Goal: Task Accomplishment & Management: Manage account settings

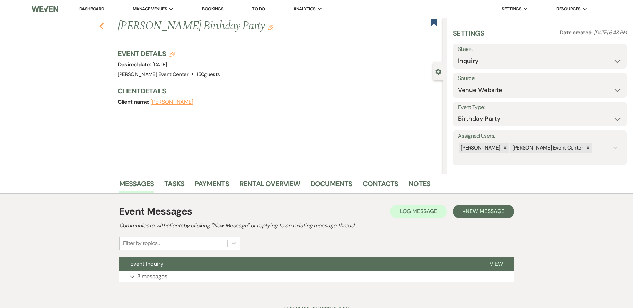
click at [103, 26] on use "button" at bounding box center [101, 27] width 5 height 8
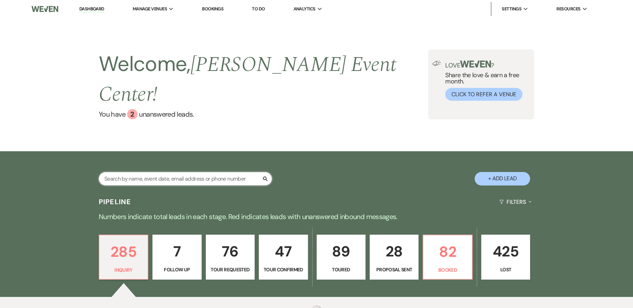
click at [158, 172] on input "text" at bounding box center [185, 179] width 173 height 14
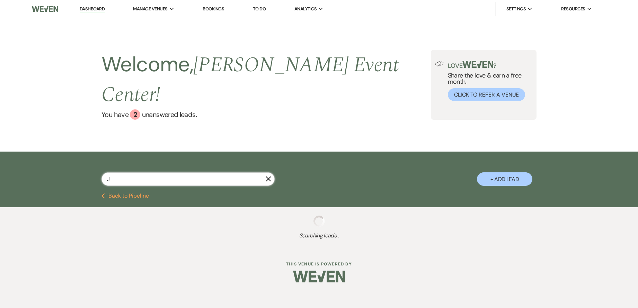
type input "[PERSON_NAME]"
select select "2"
select select "4"
select select "6"
select select "2"
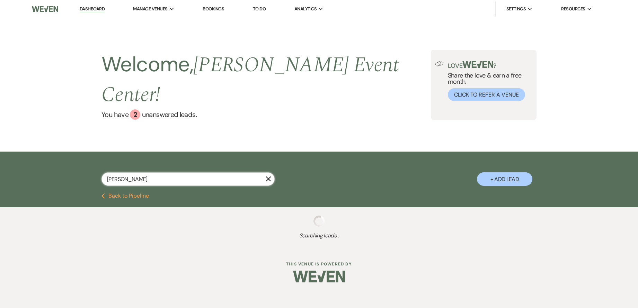
select select "2"
select select "4"
select select "5"
select select "2"
select select "8"
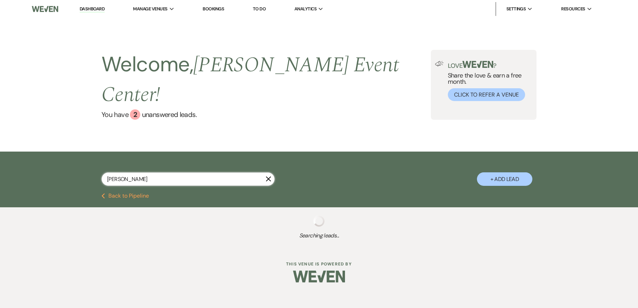
select select "4"
select select "2"
select select "6"
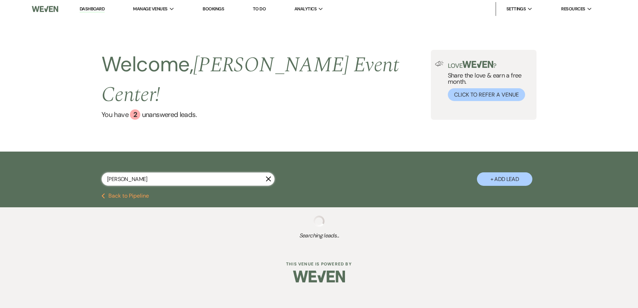
select select "2"
select select "8"
select select "4"
select select "5"
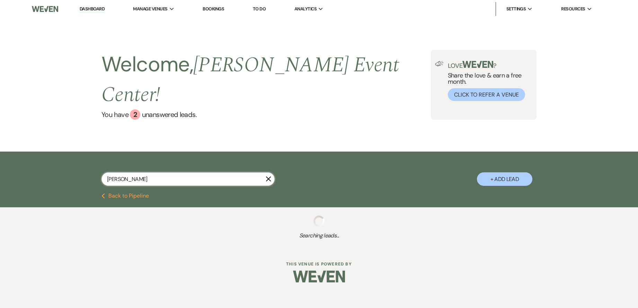
select select "6"
select select "4"
select select "8"
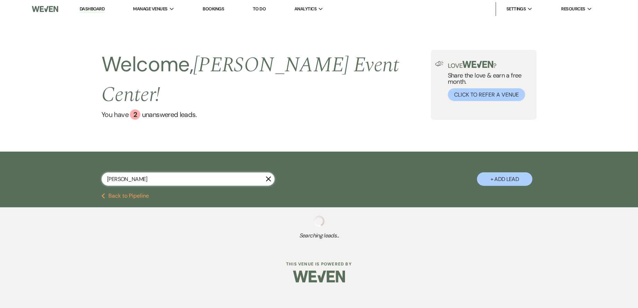
select select "4"
select select "8"
select select "4"
select select "9"
select select "6"
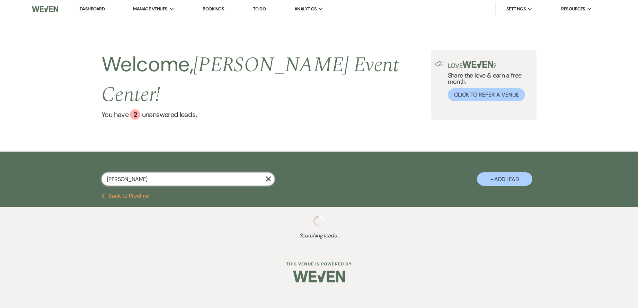
select select "5"
select select "4"
select select "8"
select select "4"
select select "2"
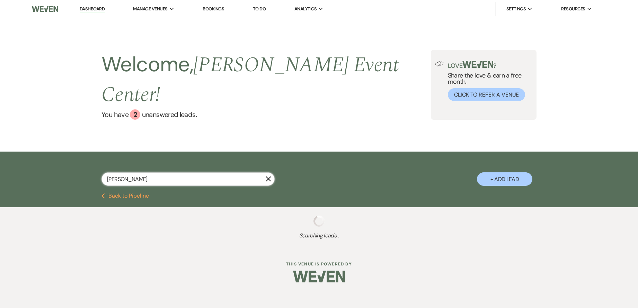
select select "8"
select select "5"
select select "2"
select select "8"
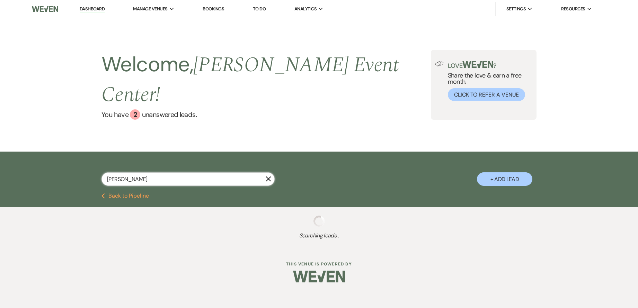
select select "6"
select select "8"
select select "5"
select select "8"
select select "4"
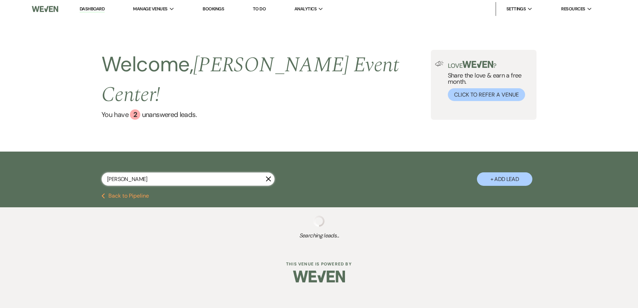
select select "5"
select select "2"
select select "5"
select select "8"
select select "1"
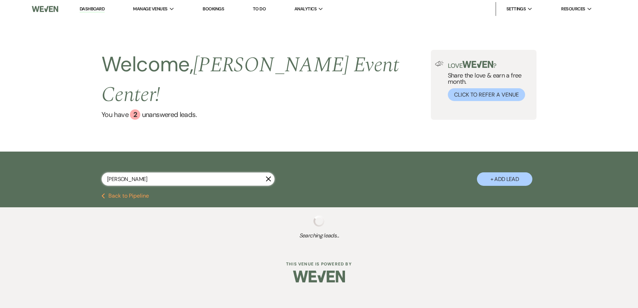
select select "4"
select select "6"
select select "8"
select select "4"
select select "2"
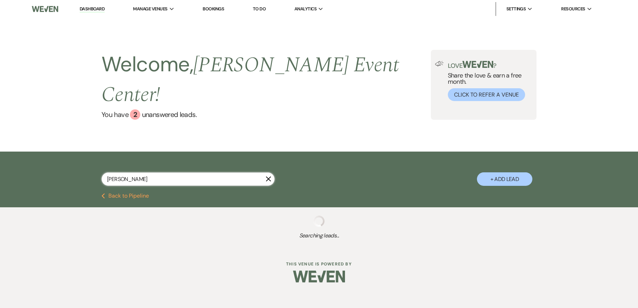
select select "8"
select select "6"
select select "5"
select select "2"
select select "8"
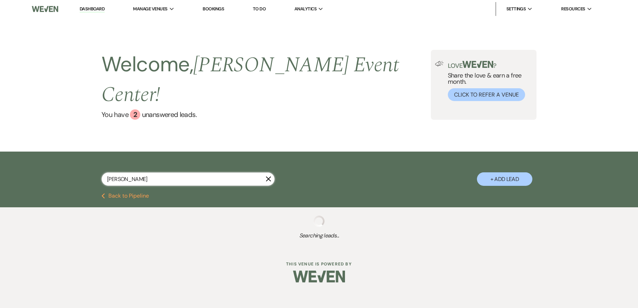
select select "2"
select select "5"
select select "4"
select select "6"
select select "8"
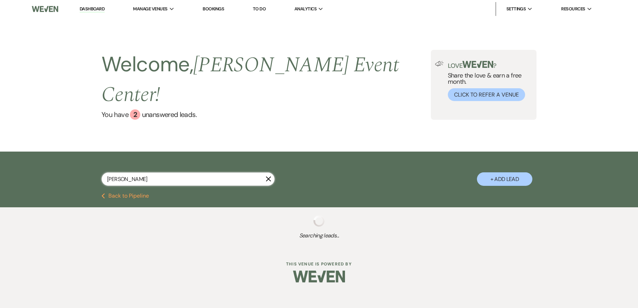
select select "8"
select select "2"
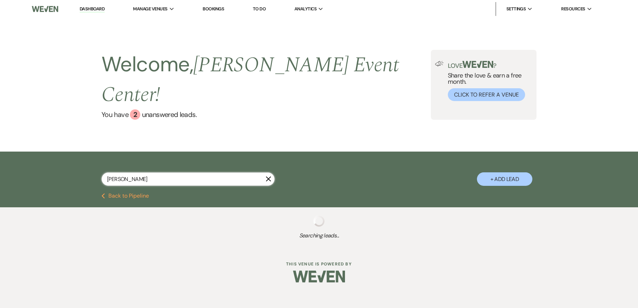
select select "8"
select select "6"
select select "8"
select select "5"
select select "8"
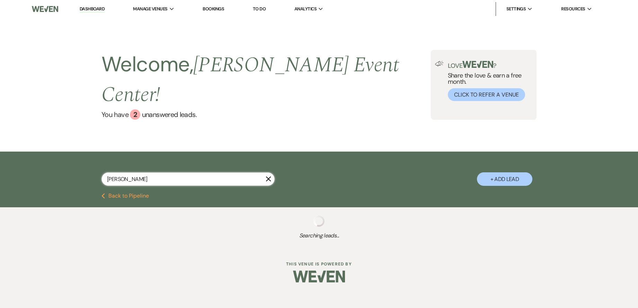
select select "4"
select select "8"
select select "4"
select select "8"
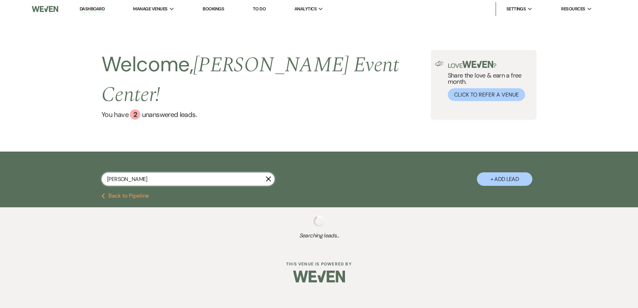
select select "1"
select select "8"
select select "6"
select select "4"
select select "8"
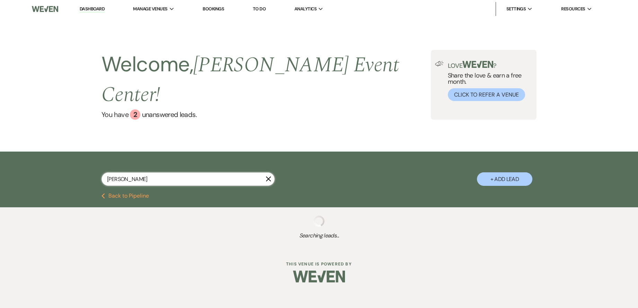
select select "8"
select select "1"
select select "8"
select select "4"
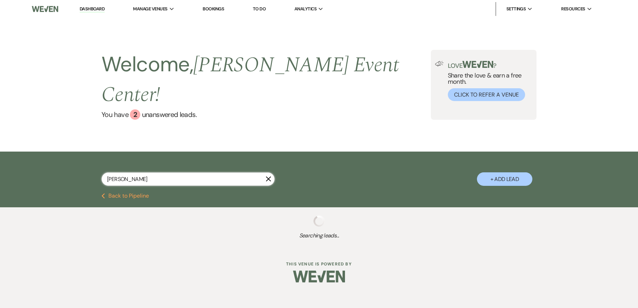
select select "8"
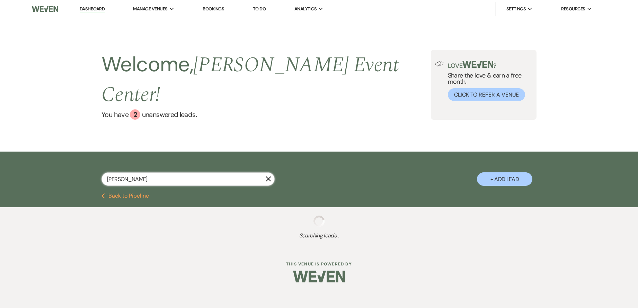
select select "7"
select select "8"
select select "6"
select select "8"
select select "7"
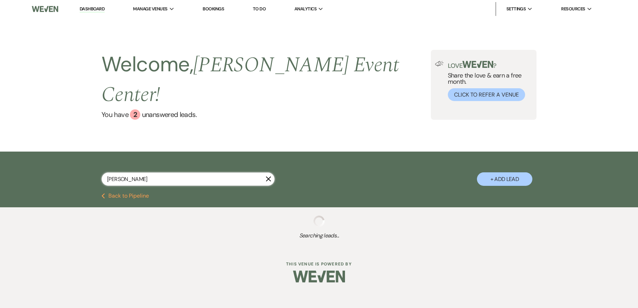
select select "6"
select select "4"
select select "8"
select select "6"
select select "8"
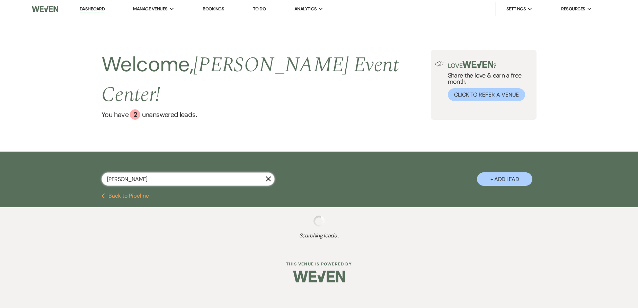
select select "1"
select select "8"
select select "2"
select select "5"
select select "8"
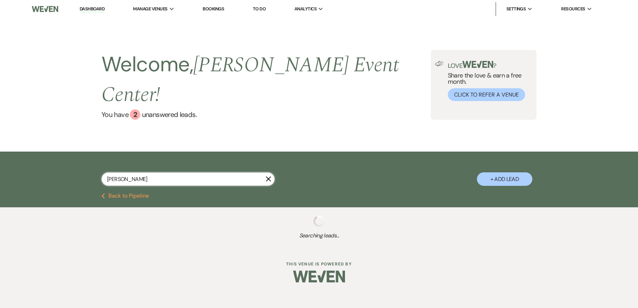
select select "6"
select select "8"
select select "2"
select select "8"
select select "2"
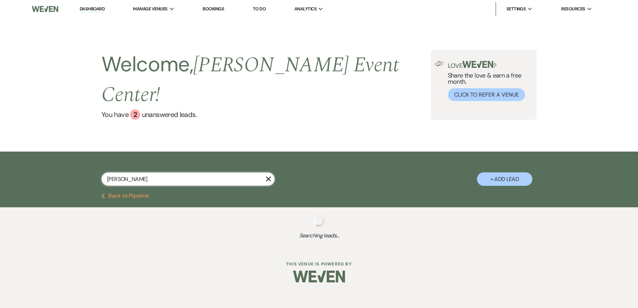
select select "8"
select select "6"
select select "8"
select select "5"
select select "8"
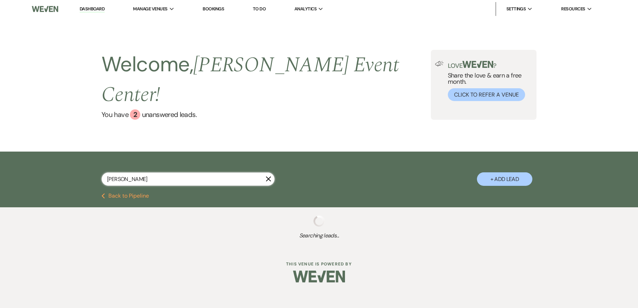
select select "6"
select select "8"
select select "5"
select select "8"
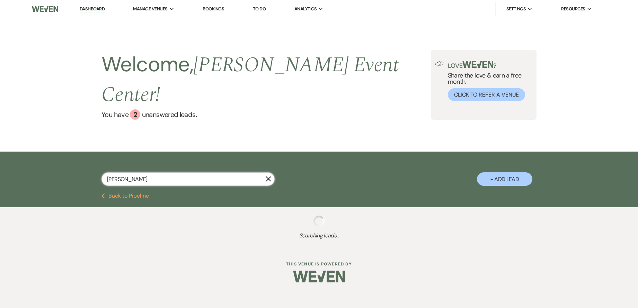
select select "2"
select select "8"
select select "6"
select select "5"
select select "8"
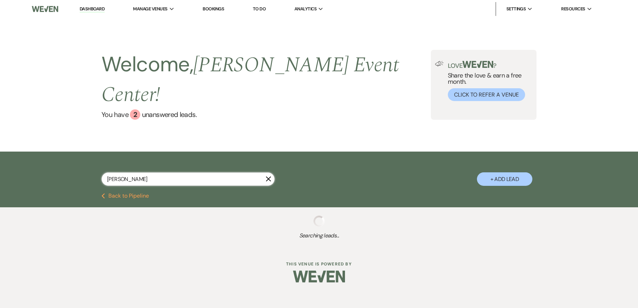
select select "1"
select select "8"
select select "6"
select select "8"
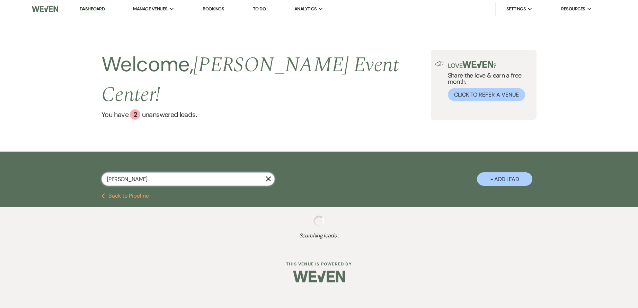
select select "8"
select select "4"
select select "8"
select select "6"
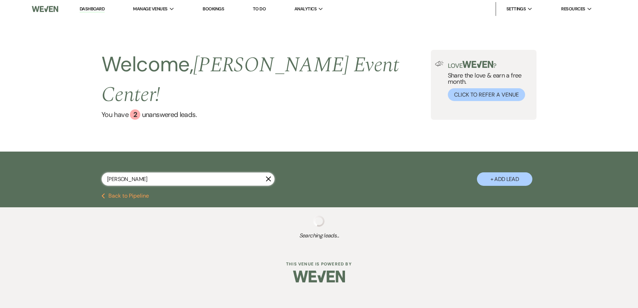
select select "8"
select select "2"
select select "8"
select select "10"
select select "5"
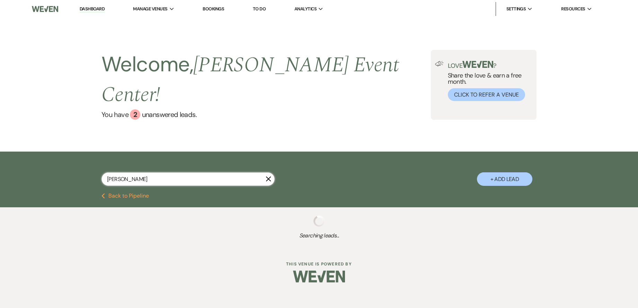
select select "8"
select select "6"
select select "8"
select select "1"
select select "8"
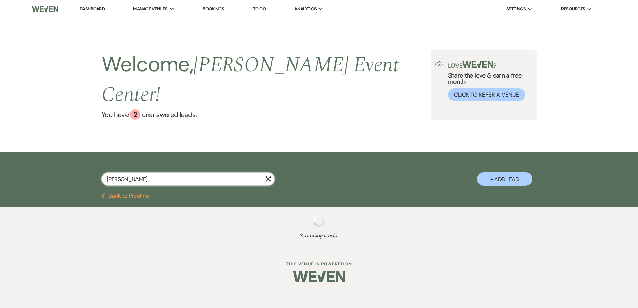
select select "1"
select select "4"
select select "8"
select select "9"
select select "8"
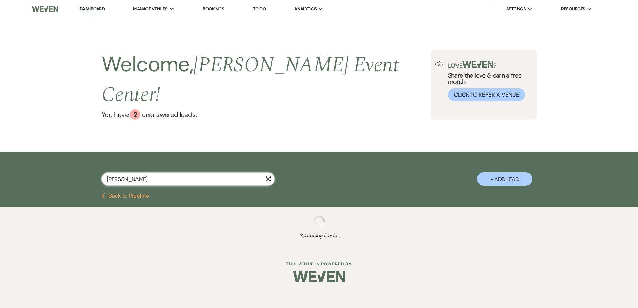
select select "4"
select select "8"
select select "1"
select select "8"
select select "6"
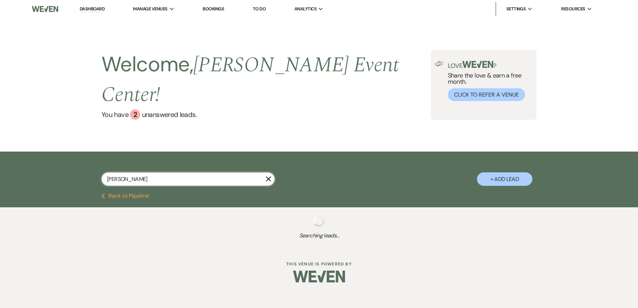
select select "8"
select select "1"
select select "5"
select select "8"
select select "7"
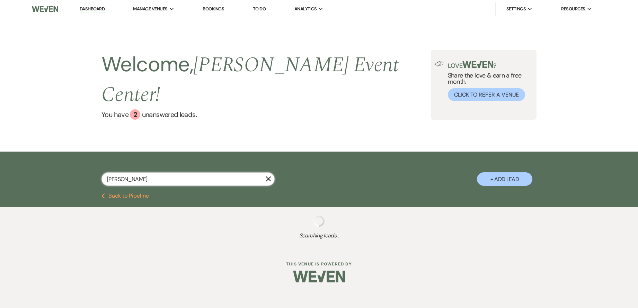
select select "8"
select select "1"
select select "8"
select select "1"
select select "8"
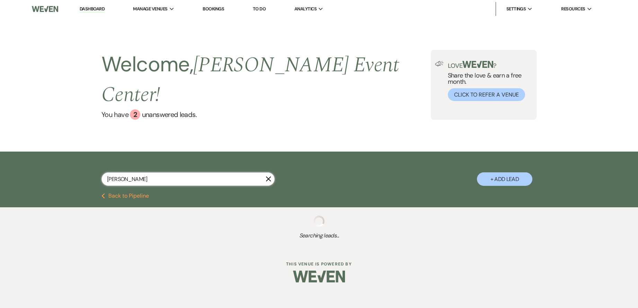
select select "2"
select select "8"
select select "7"
select select "8"
select select "6"
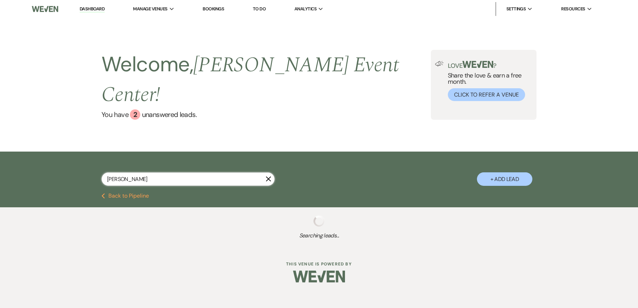
select select "8"
select select "1"
select select "8"
select select "1"
select select "8"
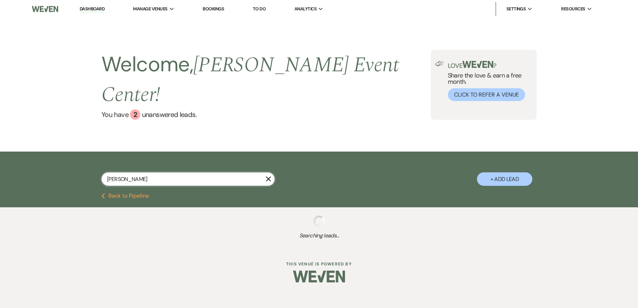
select select "7"
select select "8"
select select "1"
select select "8"
select select "4"
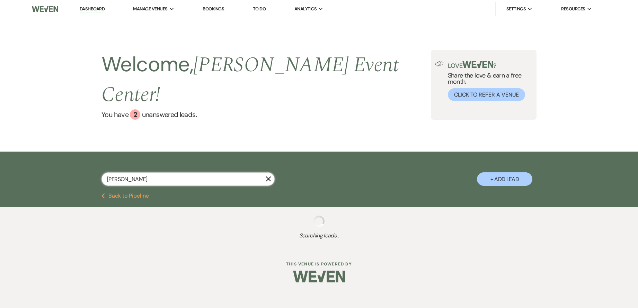
select select "8"
select select "11"
select select "8"
select select "10"
select select "8"
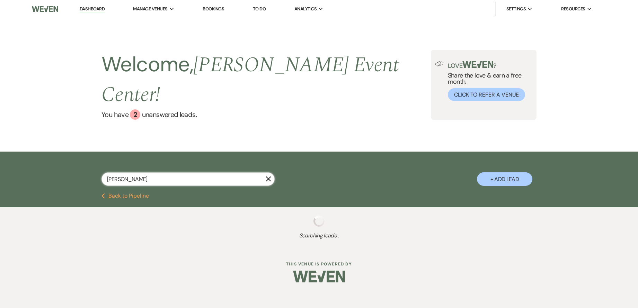
select select "1"
select select "8"
select select "1"
select select "8"
select select "6"
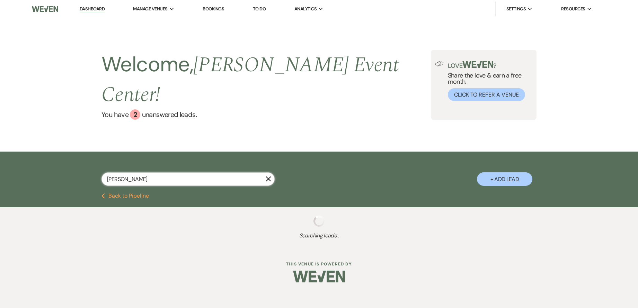
select select "8"
select select "1"
select select "8"
select select "2"
select select "8"
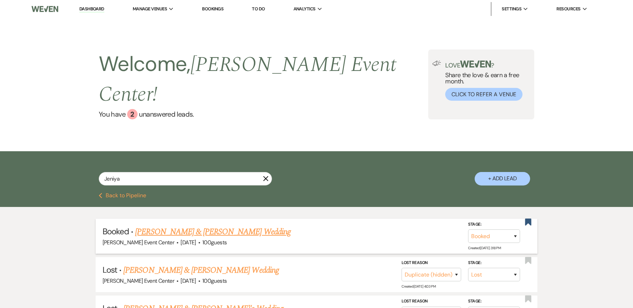
click at [248, 226] on link "[PERSON_NAME] & [PERSON_NAME] Wedding" at bounding box center [212, 232] width 155 height 12
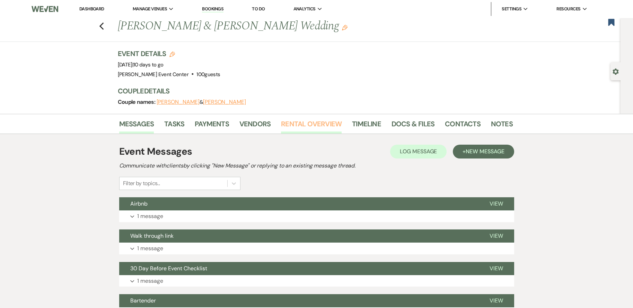
click at [320, 128] on link "Rental Overview" at bounding box center [311, 125] width 61 height 15
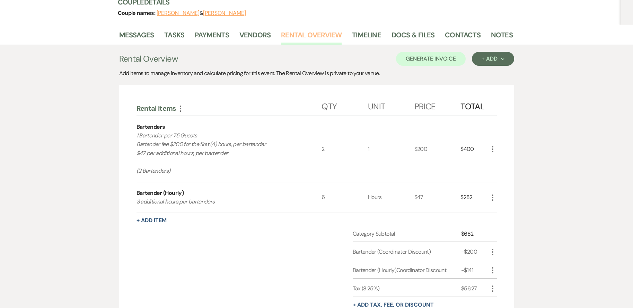
scroll to position [100, 0]
